Goal: Find specific page/section: Find specific page/section

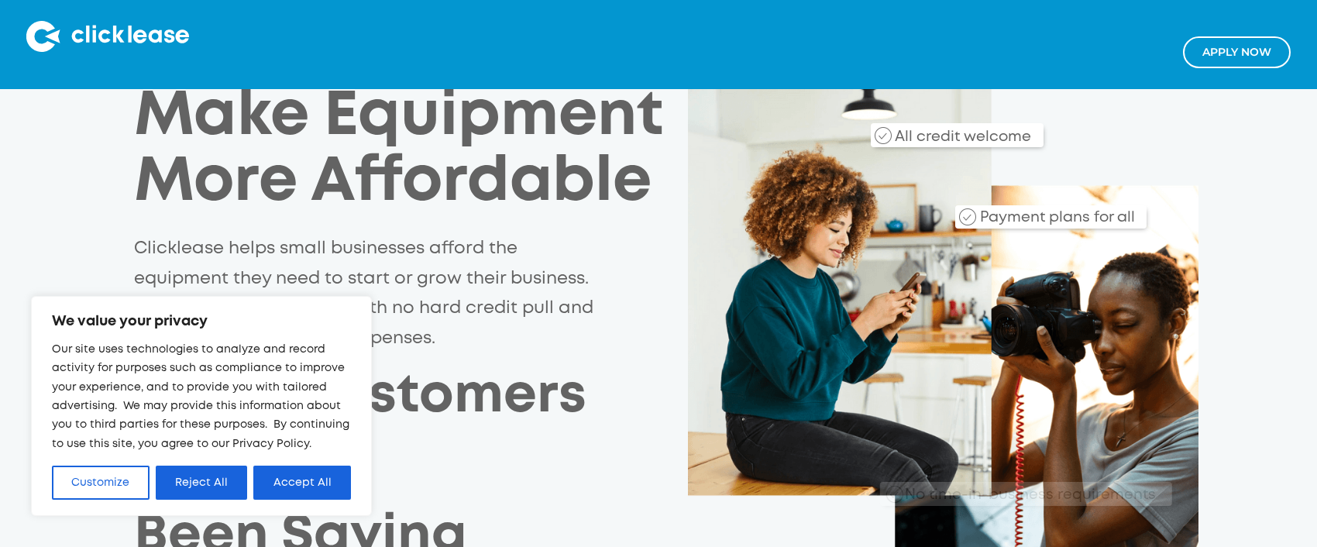
scroll to position [239, 0]
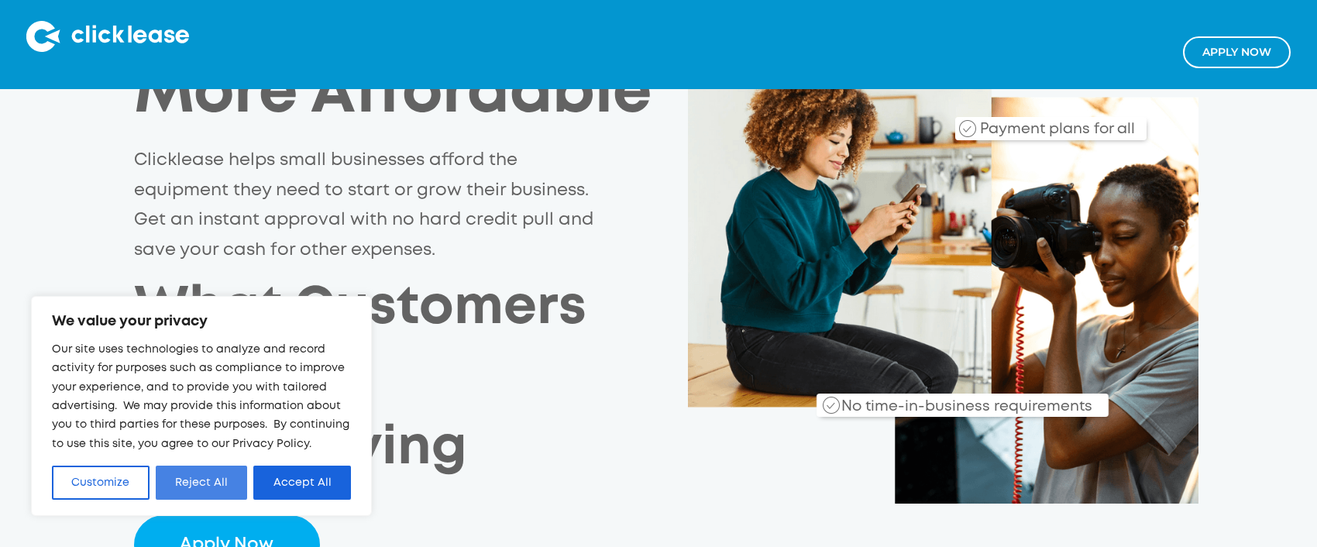
click at [228, 487] on button "Reject All" at bounding box center [202, 482] width 92 height 34
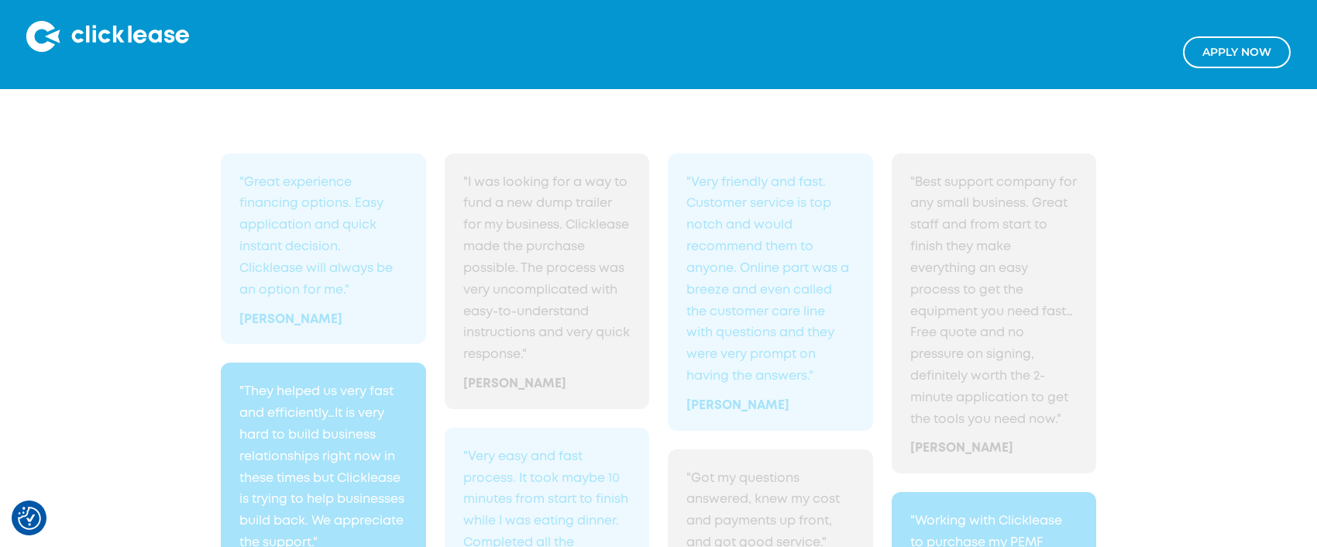
scroll to position [3431, 0]
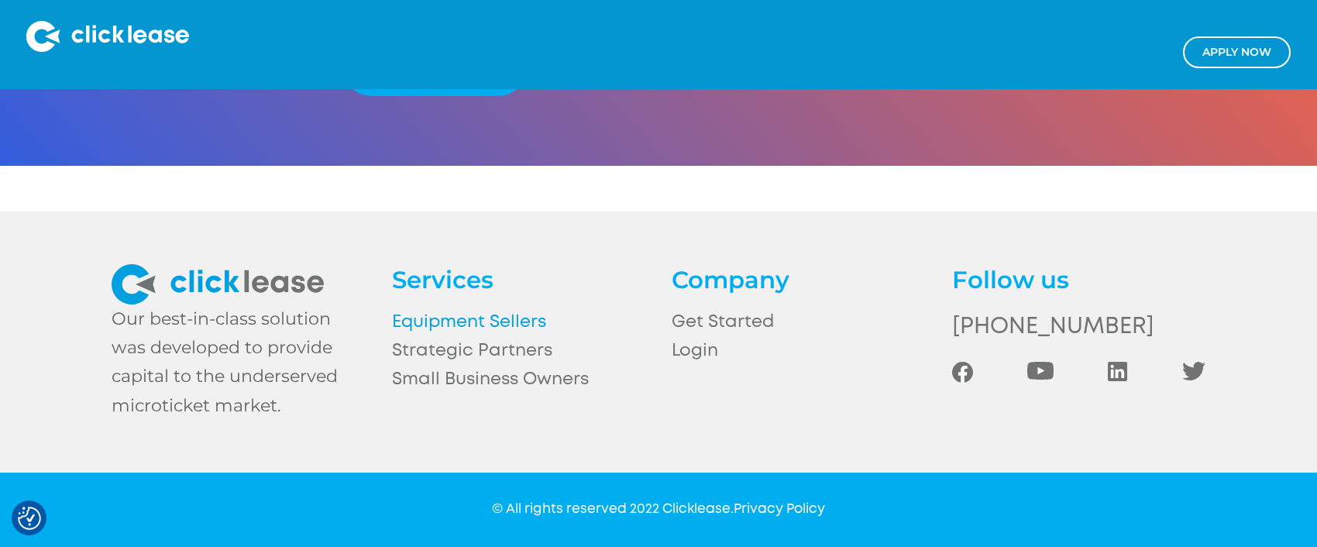
click at [508, 318] on link "Equipment Sellers" at bounding box center [518, 322] width 253 height 29
